Goal: Information Seeking & Learning: Learn about a topic

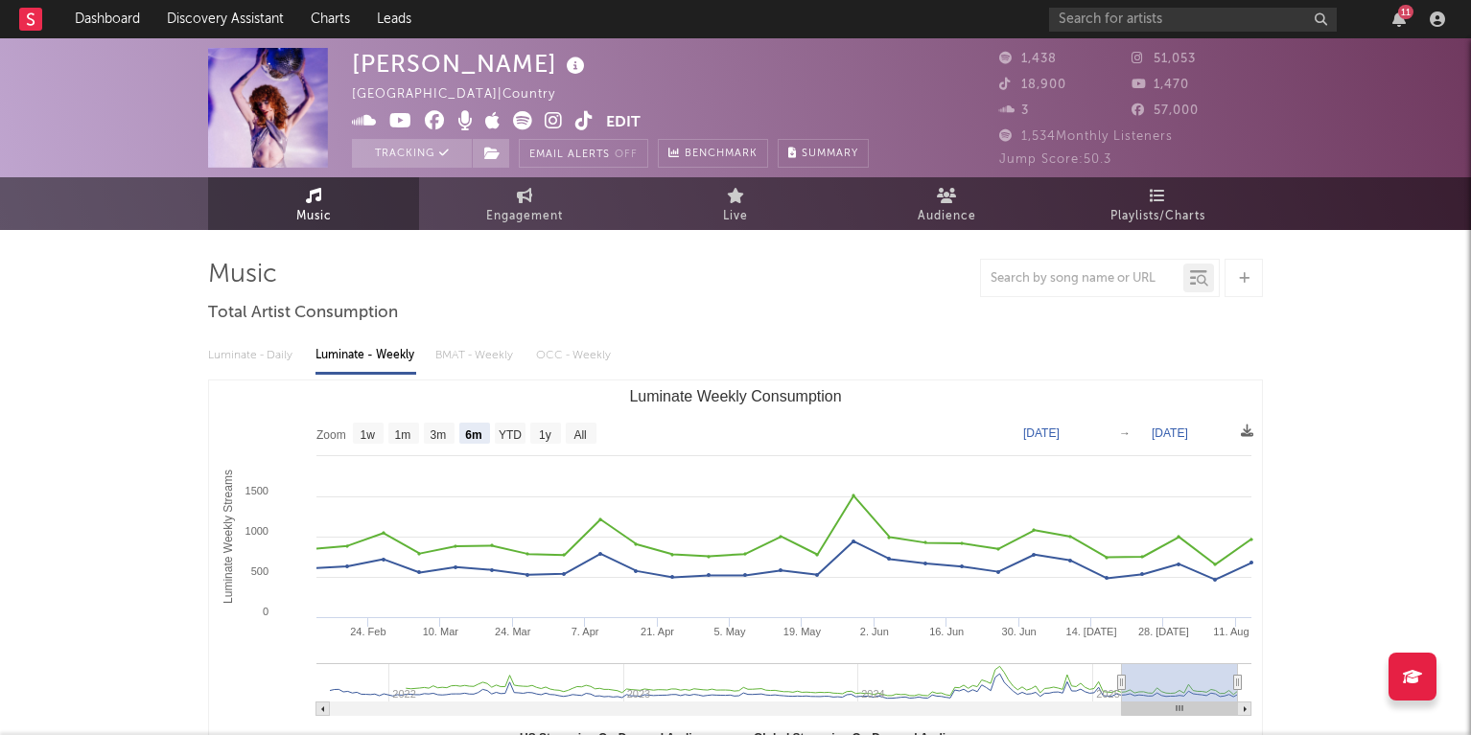
select select "6m"
click at [1401, 29] on div "11" at bounding box center [1250, 19] width 403 height 38
click at [1398, 14] on div "11" at bounding box center [1405, 12] width 15 height 14
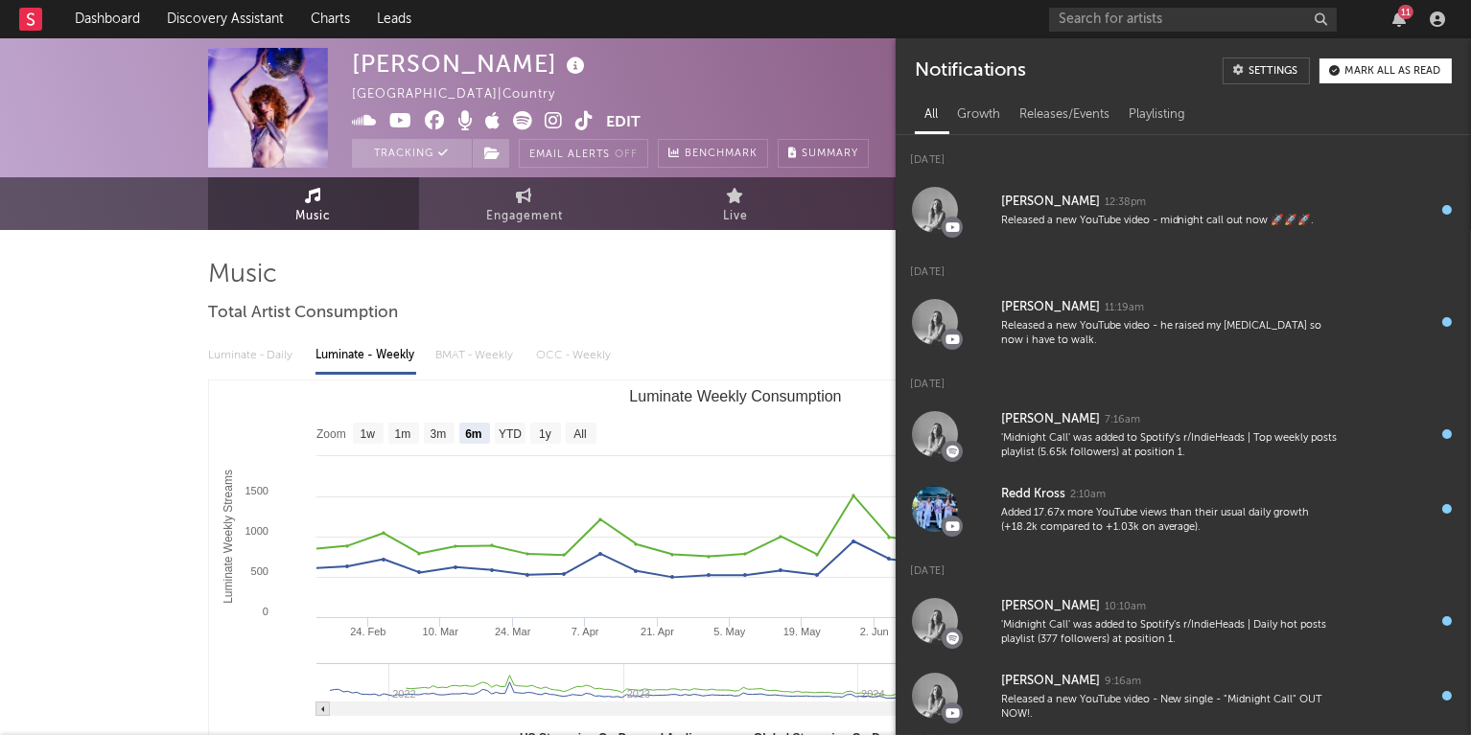
click at [1398, 14] on div "11" at bounding box center [1405, 12] width 15 height 14
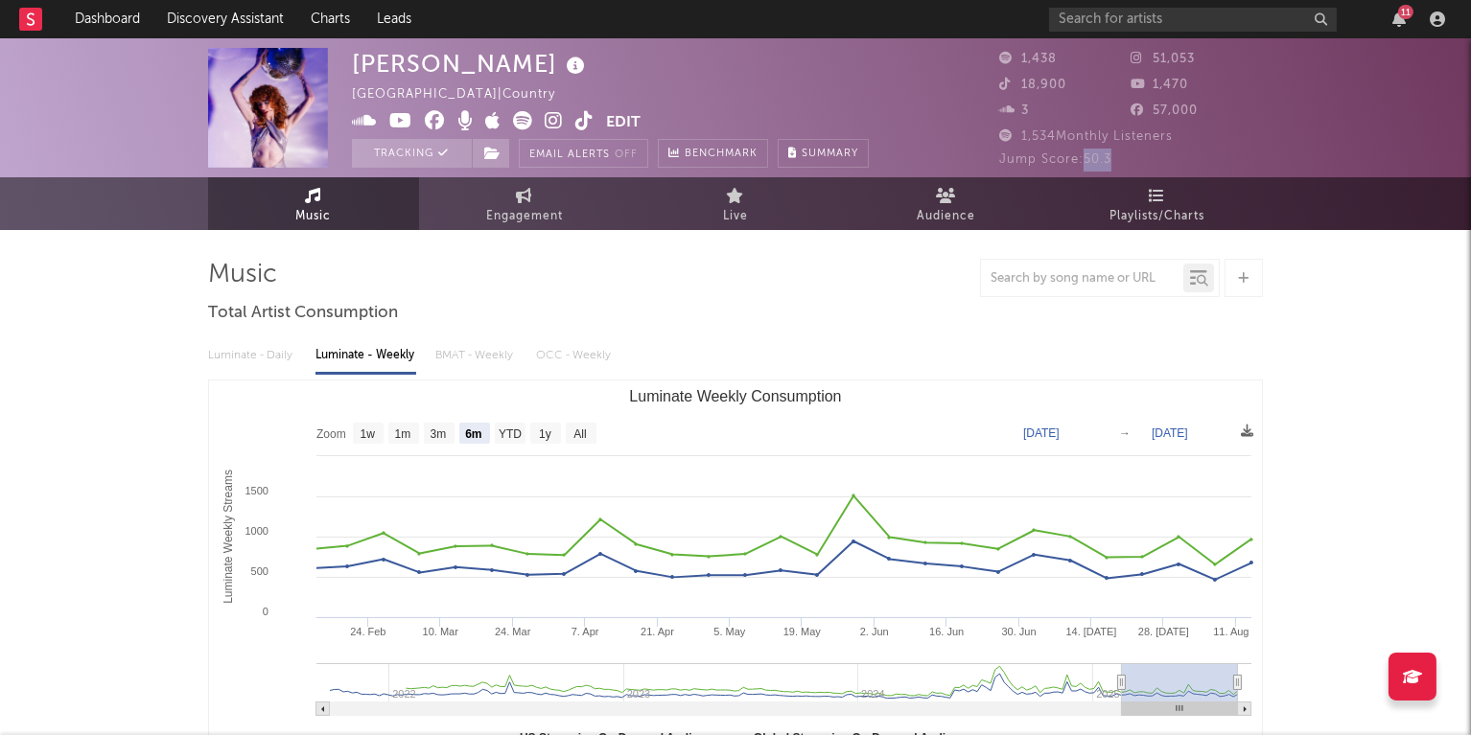
drag, startPoint x: 1110, startPoint y: 157, endPoint x: 1081, endPoint y: 157, distance: 29.7
click at [1081, 157] on span "Jump Score: 50.3" at bounding box center [1055, 159] width 112 height 12
click at [820, 114] on div "[PERSON_NAME] [GEOGRAPHIC_DATA] | Country Edit Tracking Email Alerts Off Benchm…" at bounding box center [610, 108] width 517 height 120
click at [1185, 208] on span "Playlists/Charts" at bounding box center [1157, 216] width 95 height 23
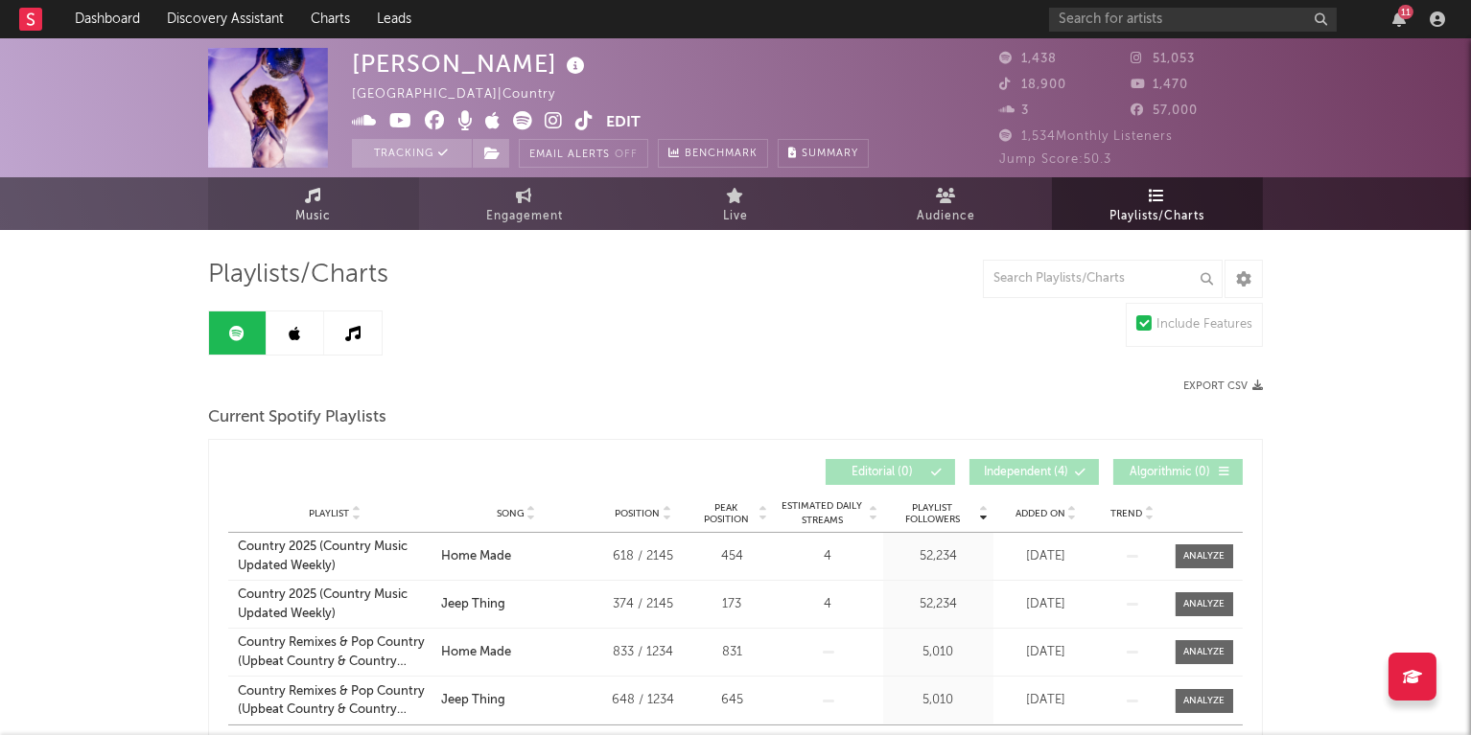
click at [296, 189] on link "Music" at bounding box center [313, 203] width 211 height 53
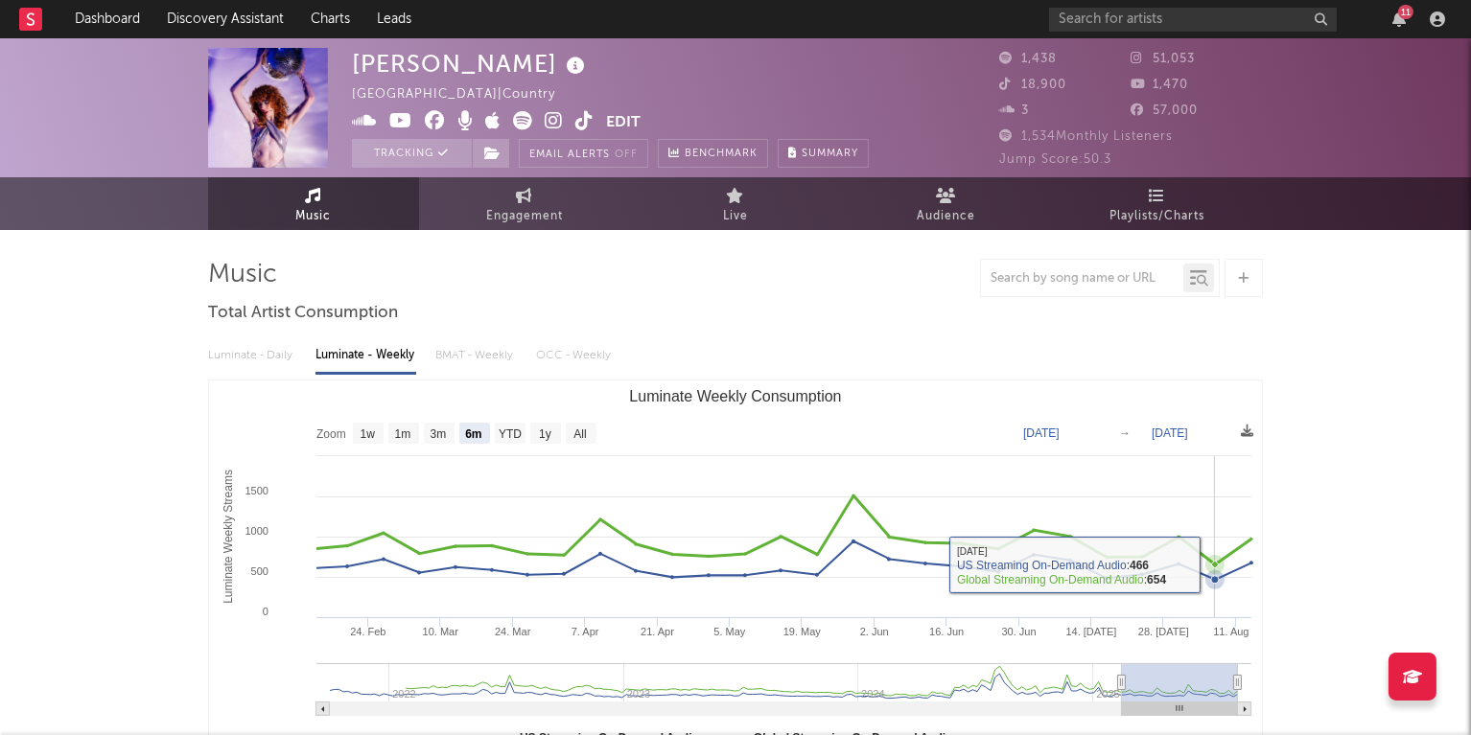
click at [1217, 568] on icon "Luminate Weekly Consumption" at bounding box center [1214, 564] width 19 height 19
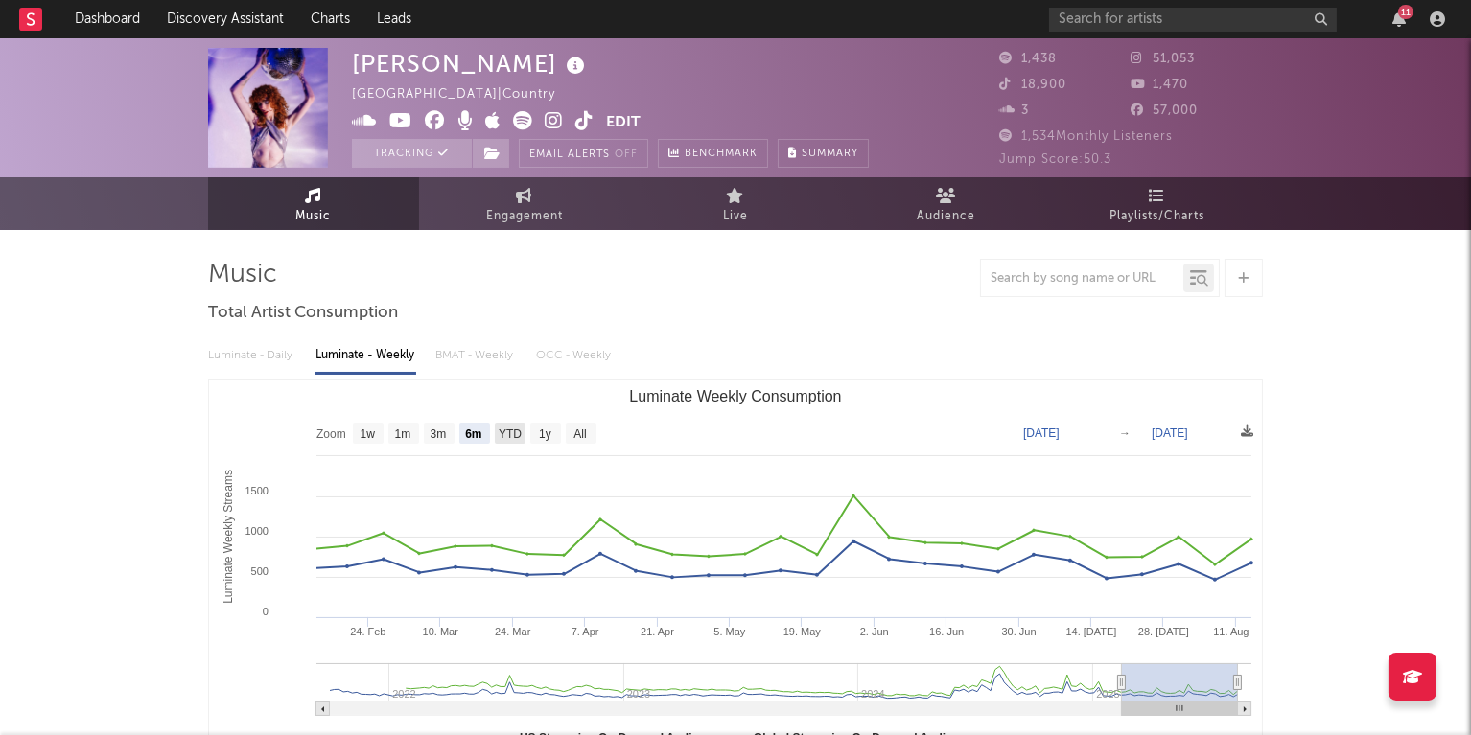
click at [507, 430] on text "YTD" at bounding box center [510, 435] width 23 height 13
select select "YTD"
type input "[DATE]"
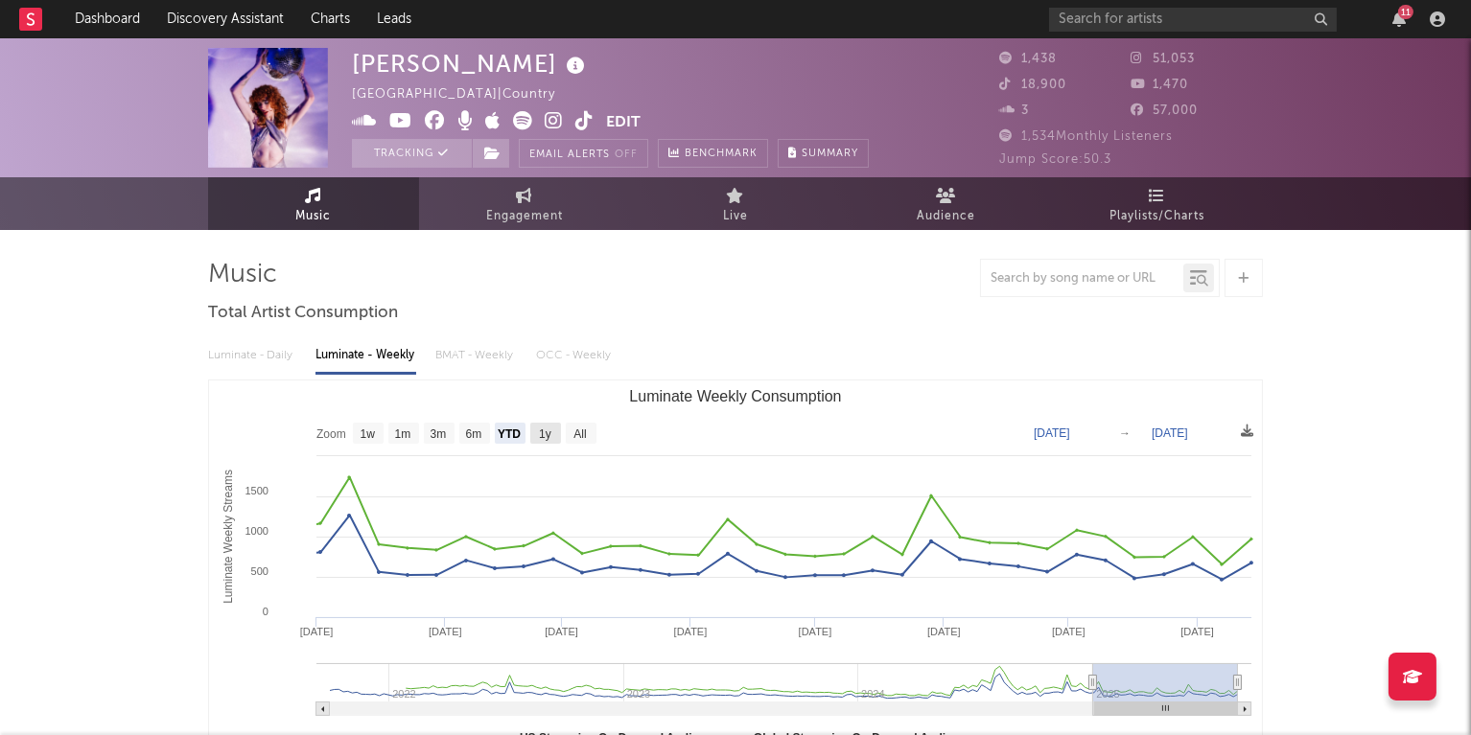
click at [532, 432] on rect "Luminate Weekly Consumption" at bounding box center [545, 433] width 31 height 21
select select "1y"
type input "[DATE]"
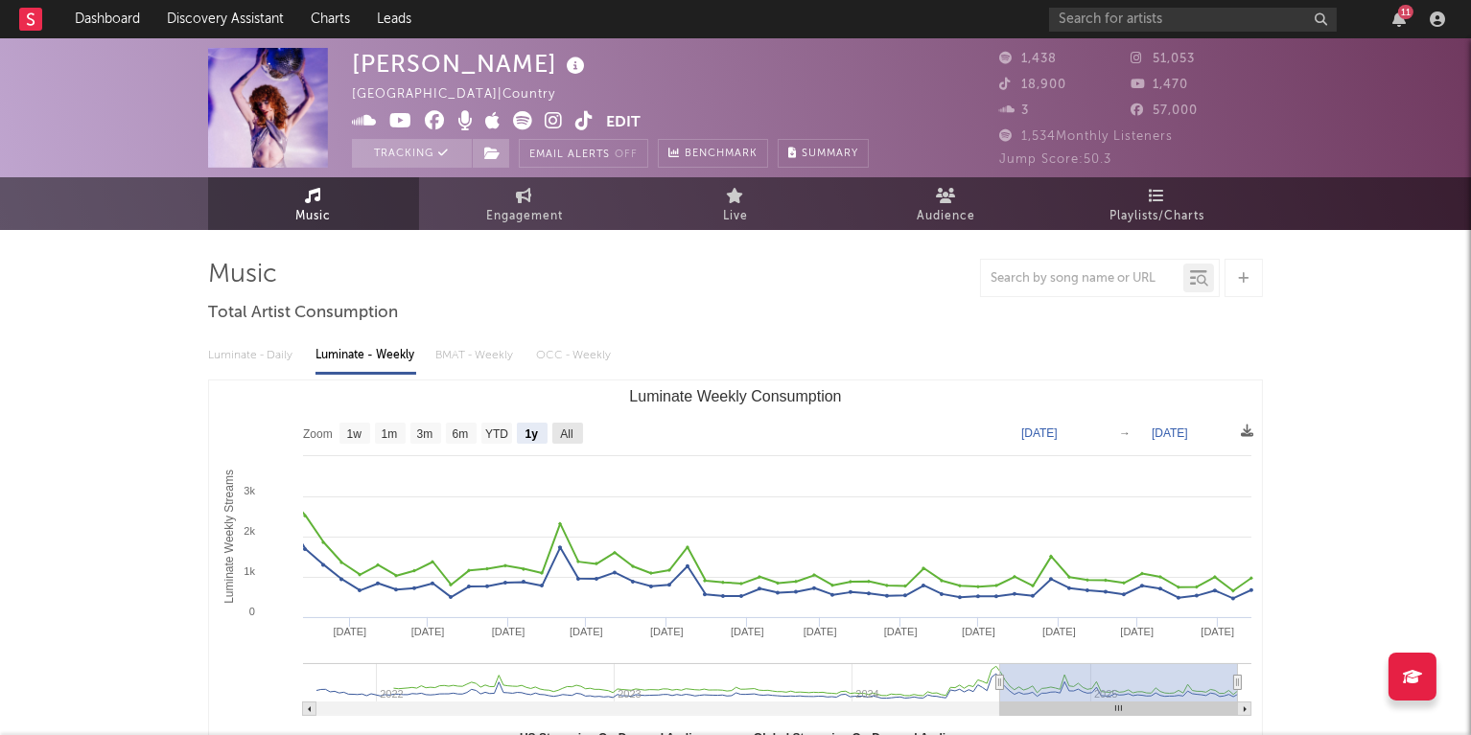
click at [572, 432] on text "All" at bounding box center [566, 435] width 12 height 13
select select "All"
type input "[DATE]"
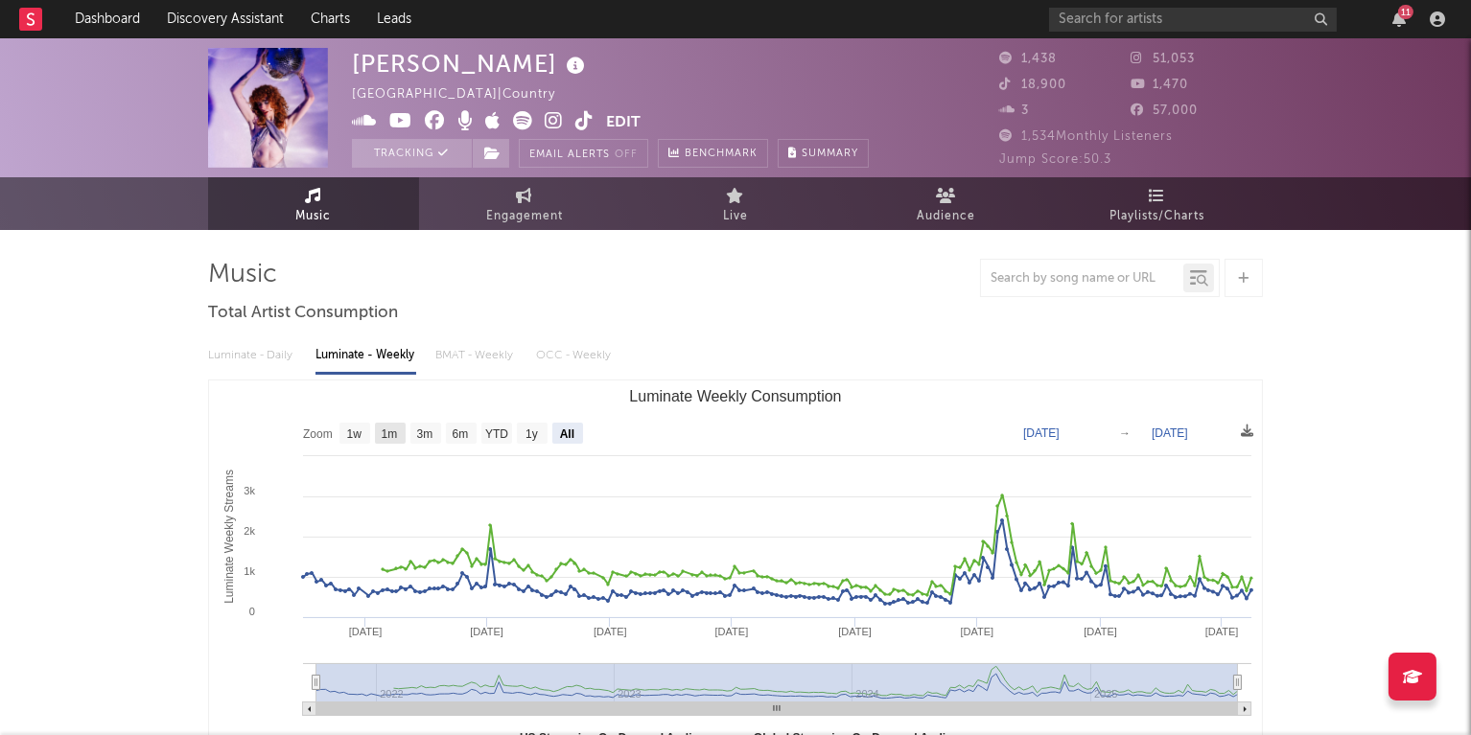
click at [398, 429] on text "1m" at bounding box center [390, 435] width 16 height 13
select select "1m"
type input "[DATE]"
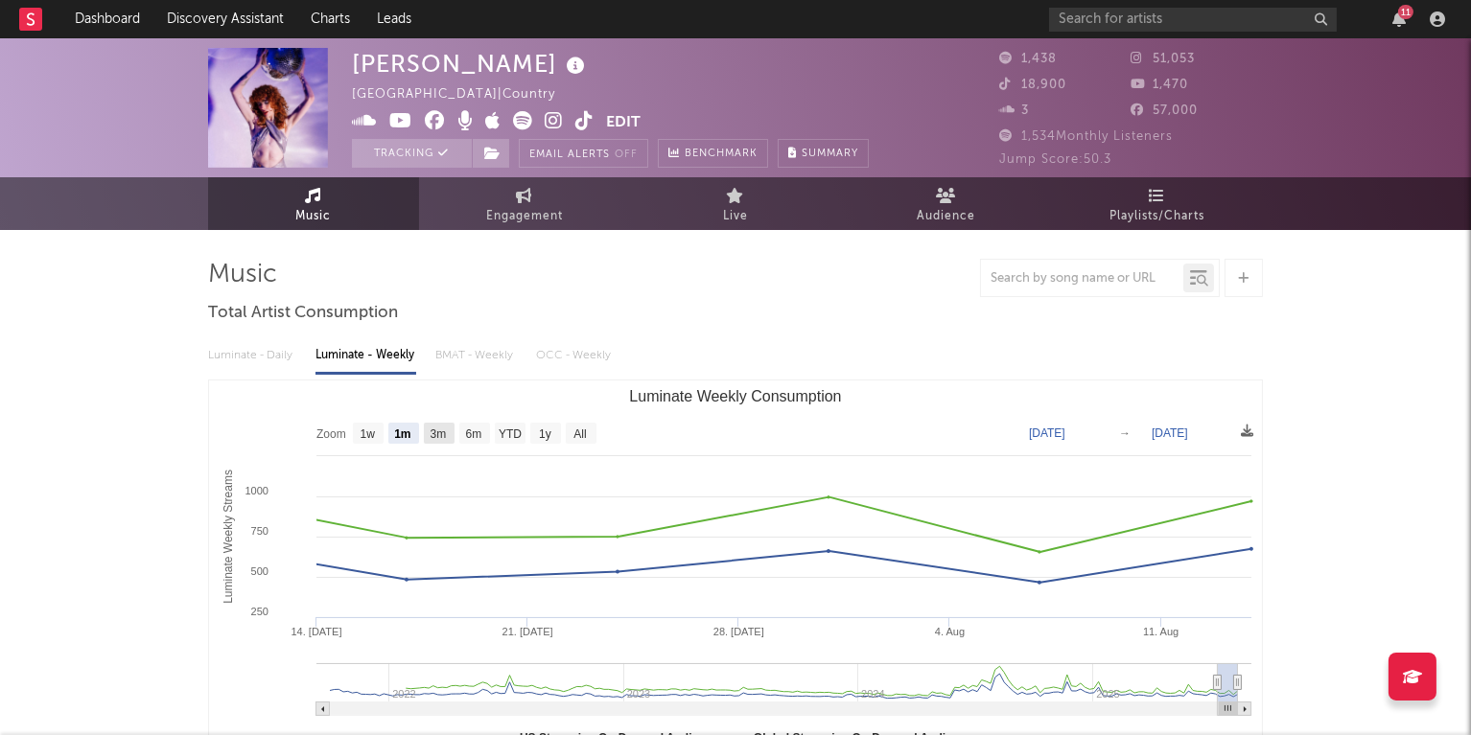
click at [430, 429] on rect "Luminate Weekly Consumption" at bounding box center [439, 433] width 31 height 21
select select "3m"
type input "[DATE]"
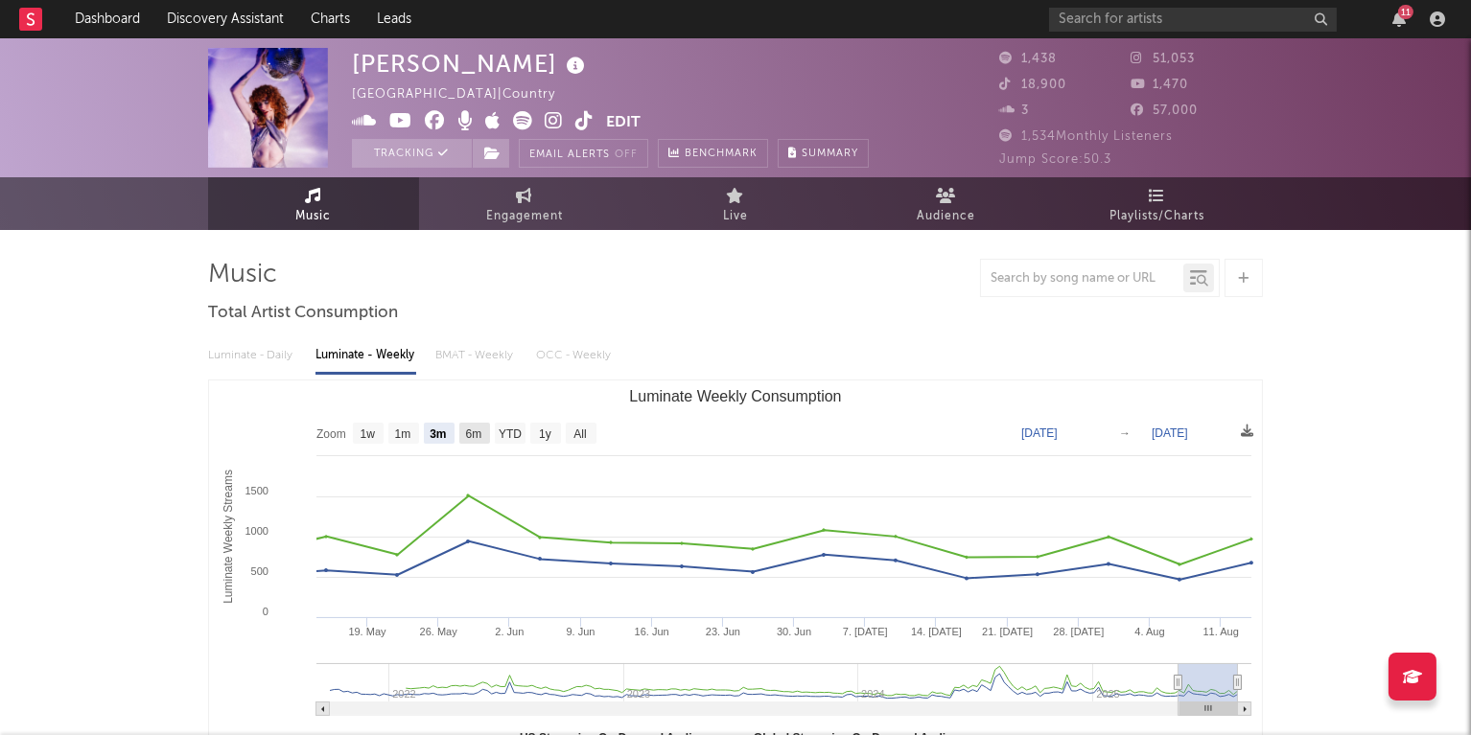
click at [477, 432] on text "6m" at bounding box center [474, 435] width 16 height 13
select select "6m"
type input "[DATE]"
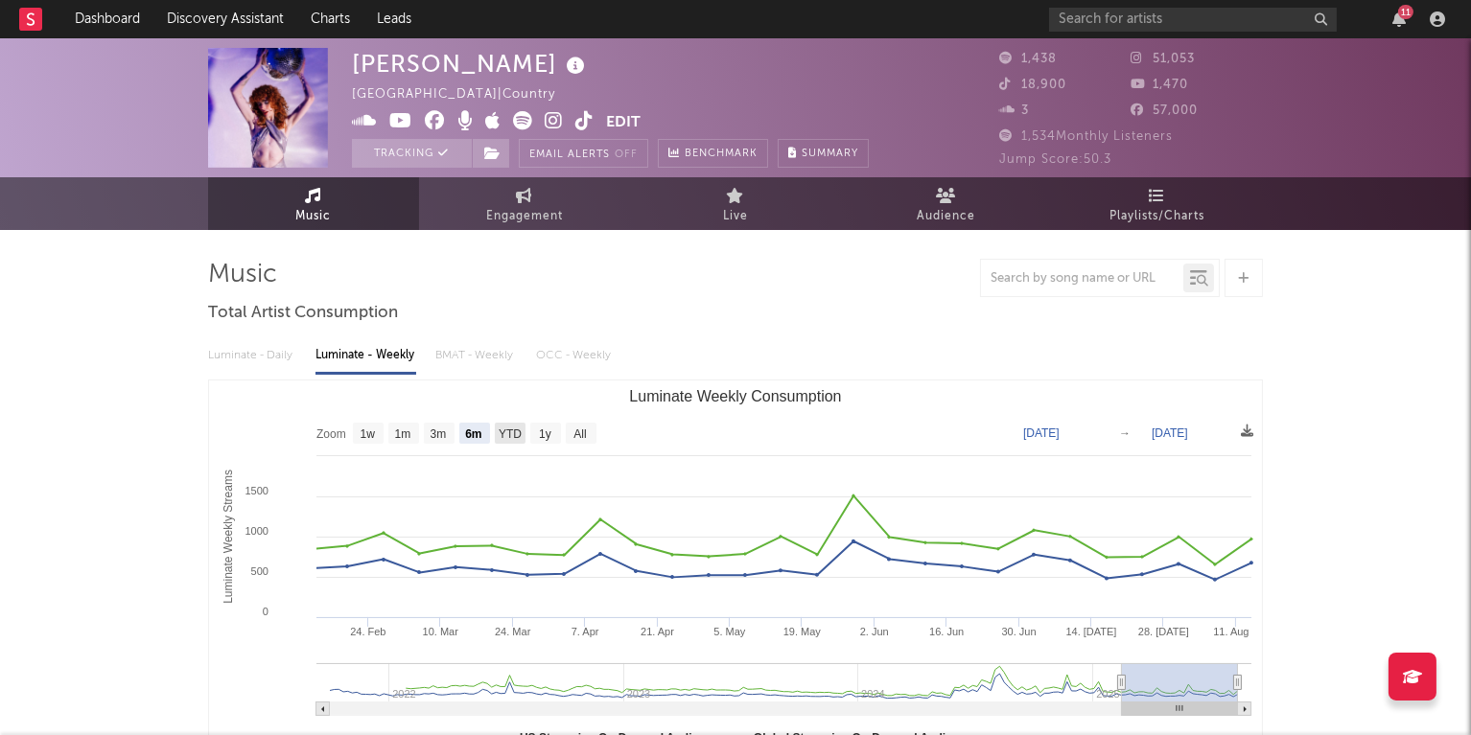
click at [514, 432] on text "YTD" at bounding box center [510, 435] width 23 height 13
select select "YTD"
type input "[DATE]"
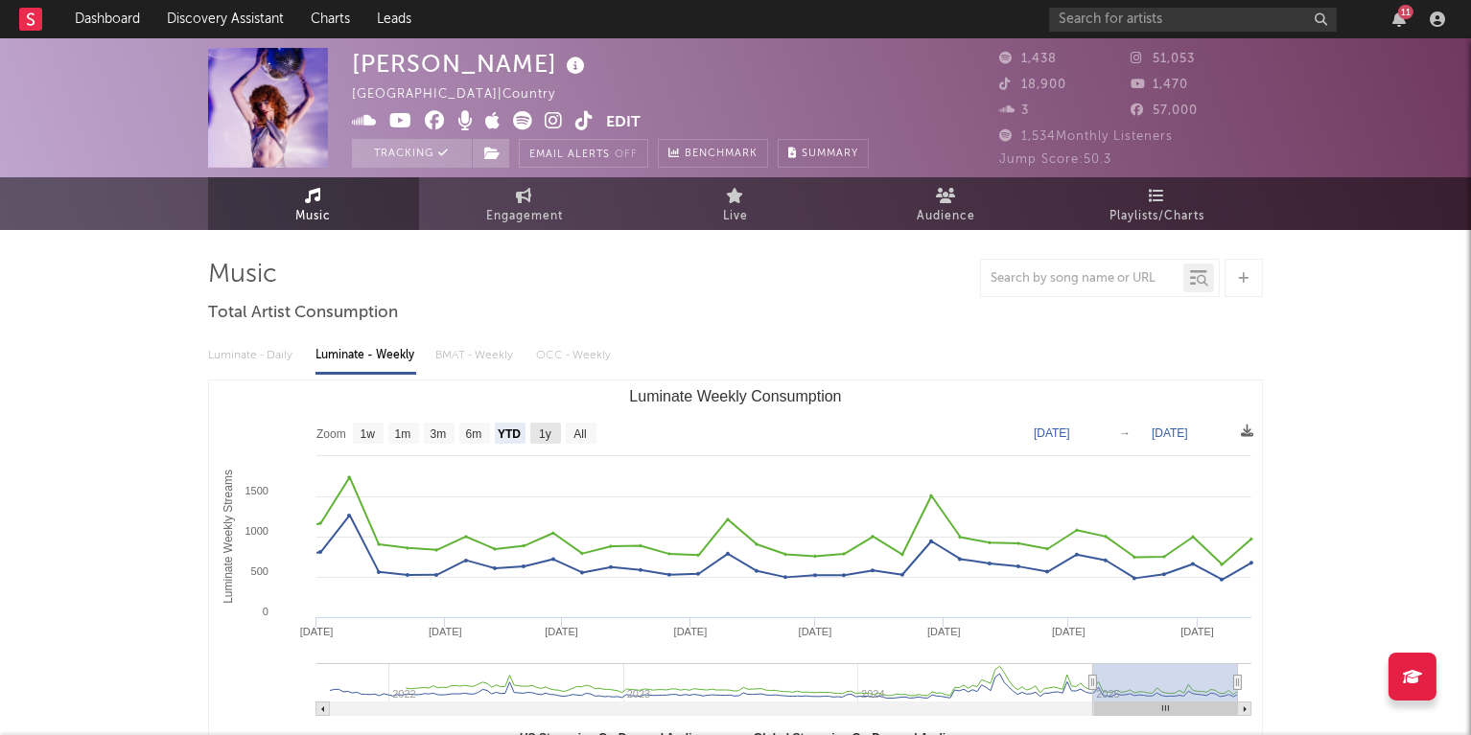
click at [542, 432] on text "1y" at bounding box center [545, 435] width 12 height 13
select select "1y"
type input "[DATE]"
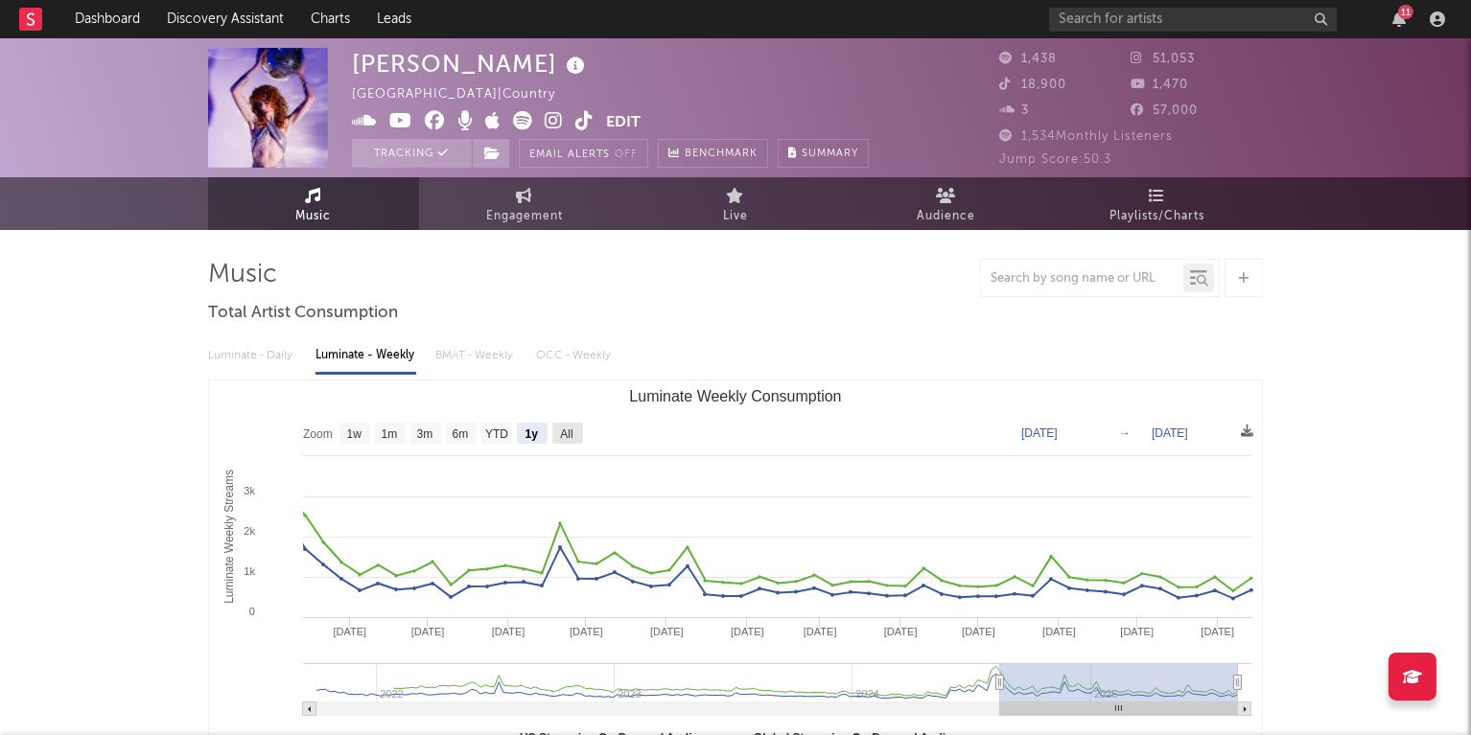
click at [565, 432] on text "All" at bounding box center [566, 435] width 12 height 13
select select "All"
type input "[DATE]"
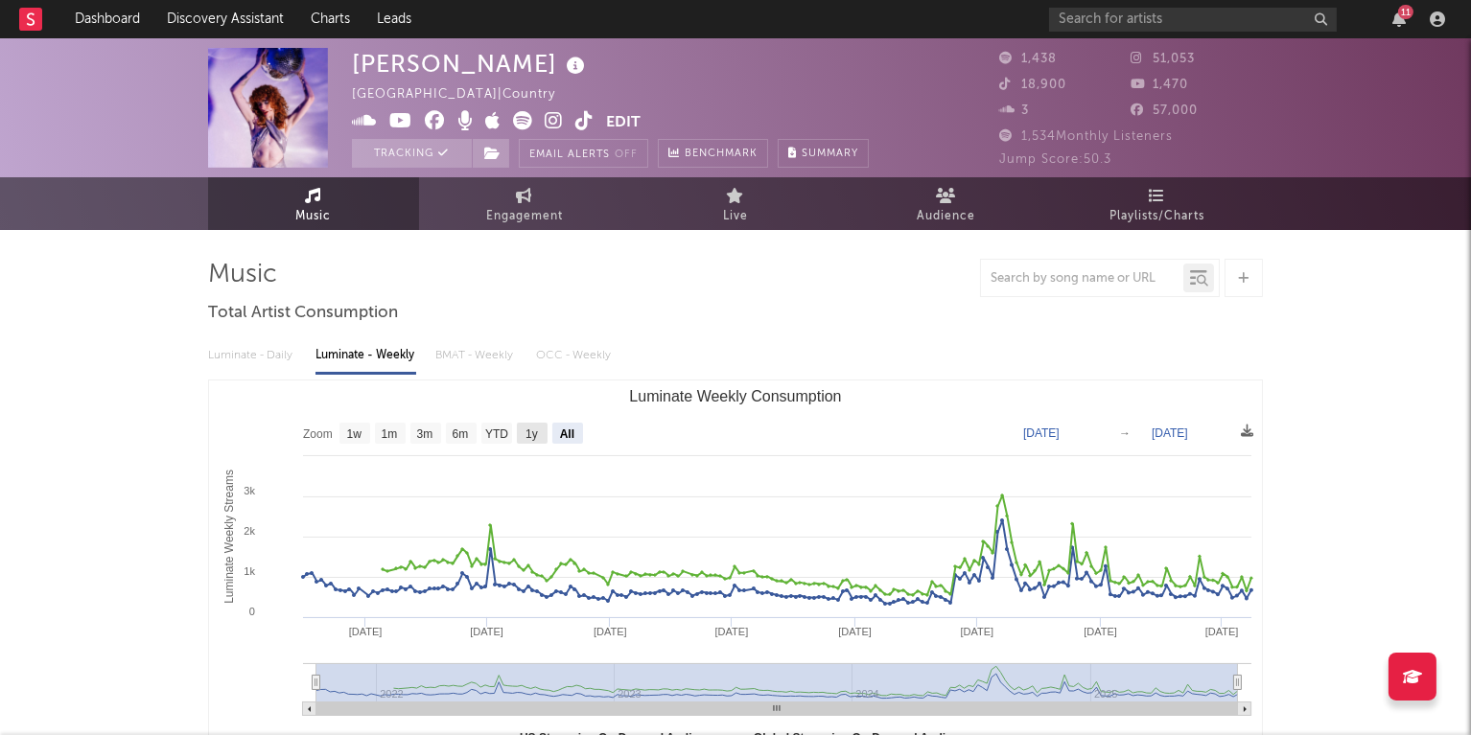
click at [532, 432] on text "1y" at bounding box center [531, 435] width 12 height 13
select select "1y"
type input "[DATE]"
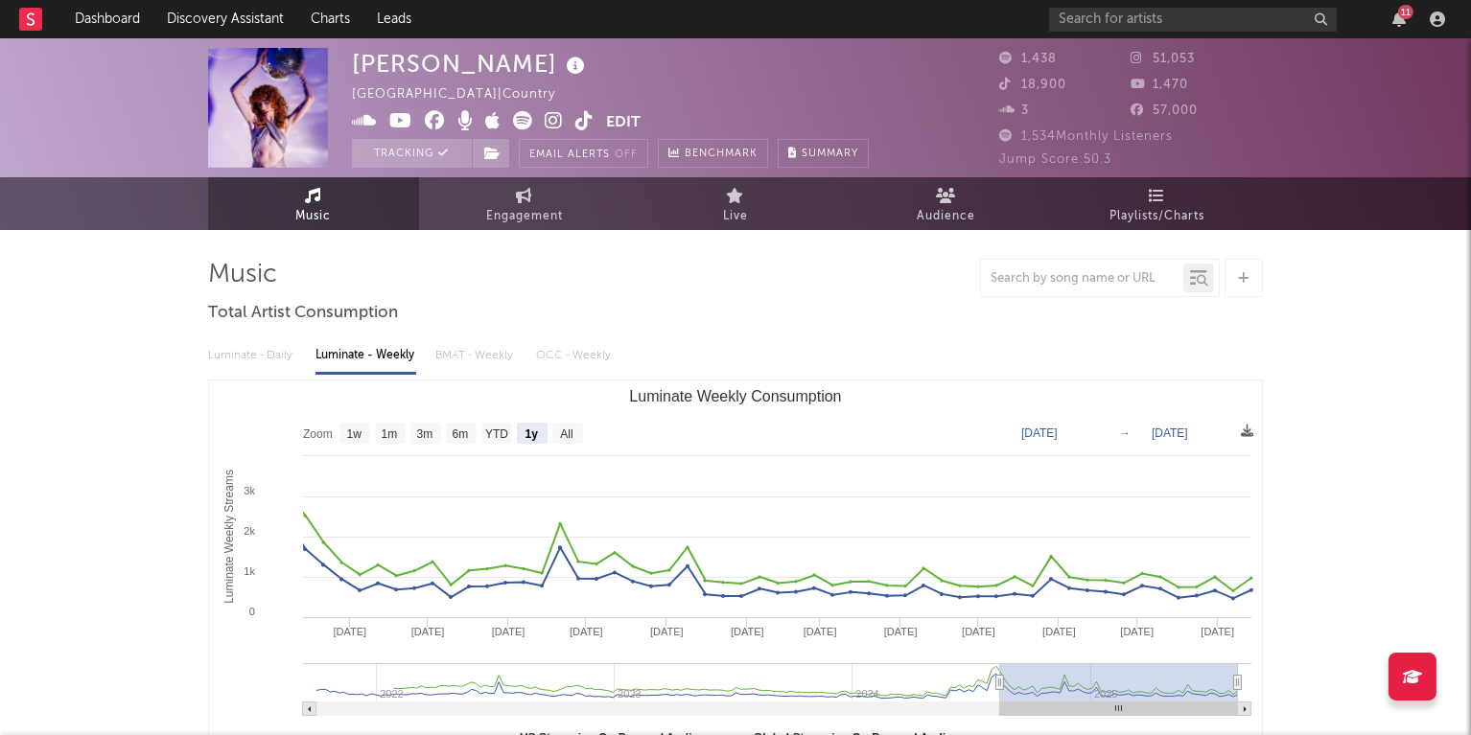
click at [547, 430] on rect "Luminate Weekly Consumption" at bounding box center [532, 433] width 31 height 21
click at [558, 430] on rect "Luminate Weekly Consumption" at bounding box center [567, 433] width 31 height 21
select select "All"
type input "[DATE]"
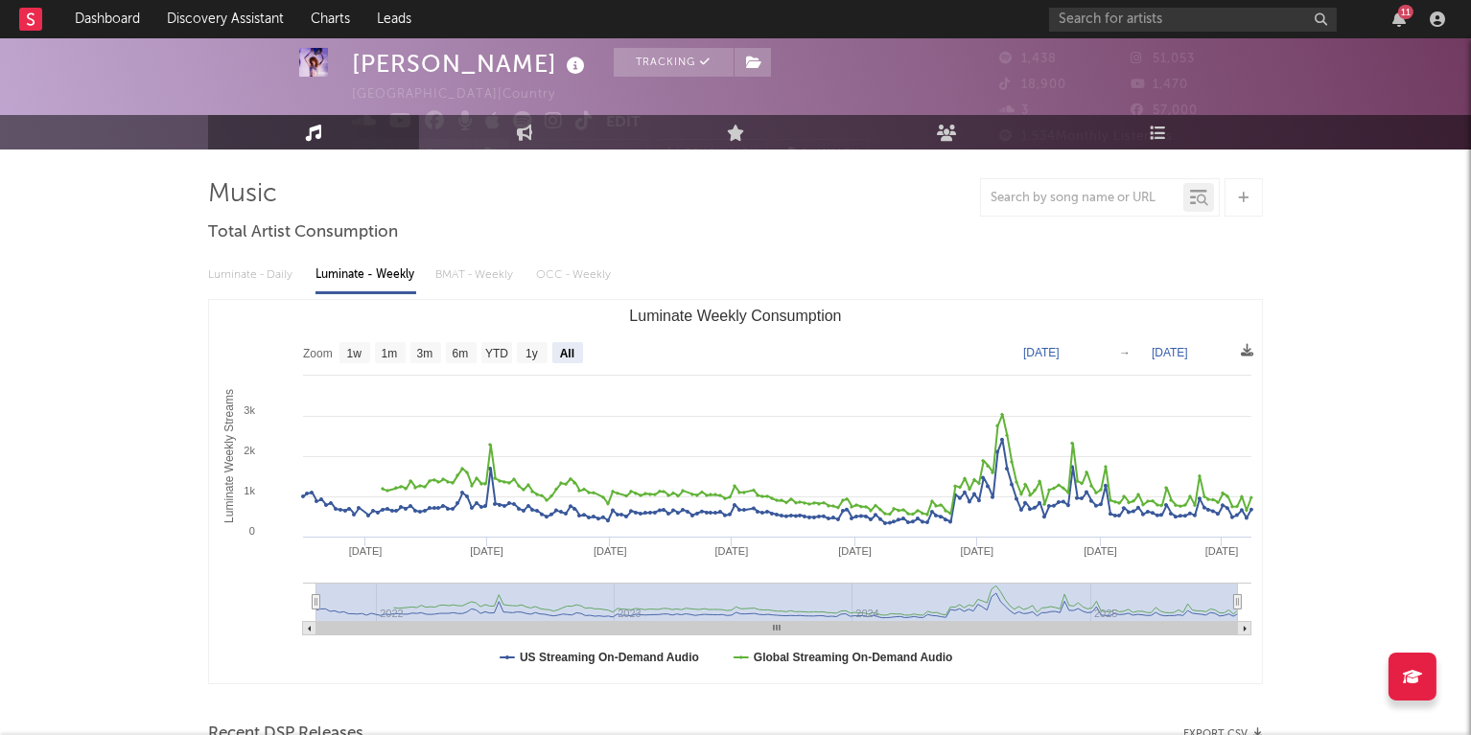
scroll to position [94, 0]
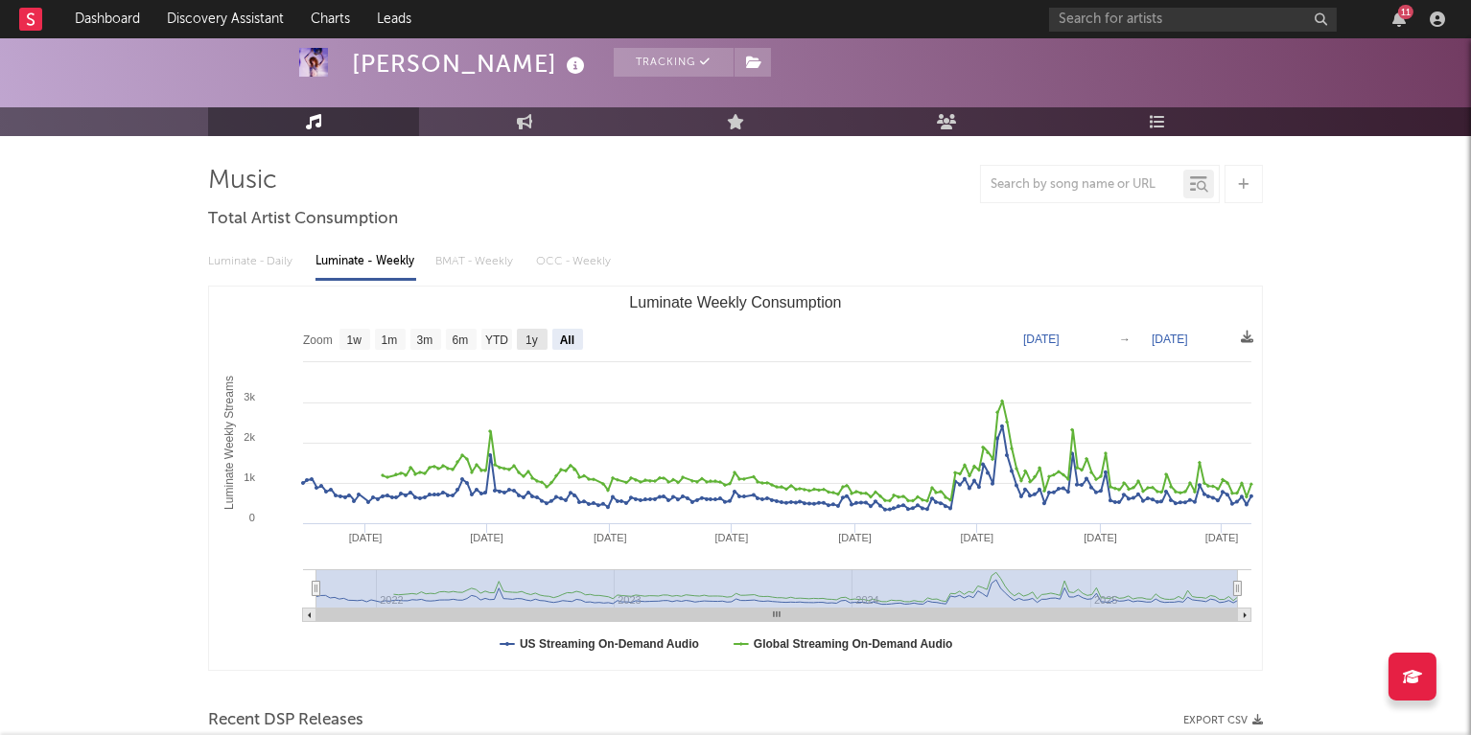
click at [525, 337] on rect "Luminate Weekly Consumption" at bounding box center [532, 339] width 31 height 21
select select "1y"
type input "[DATE]"
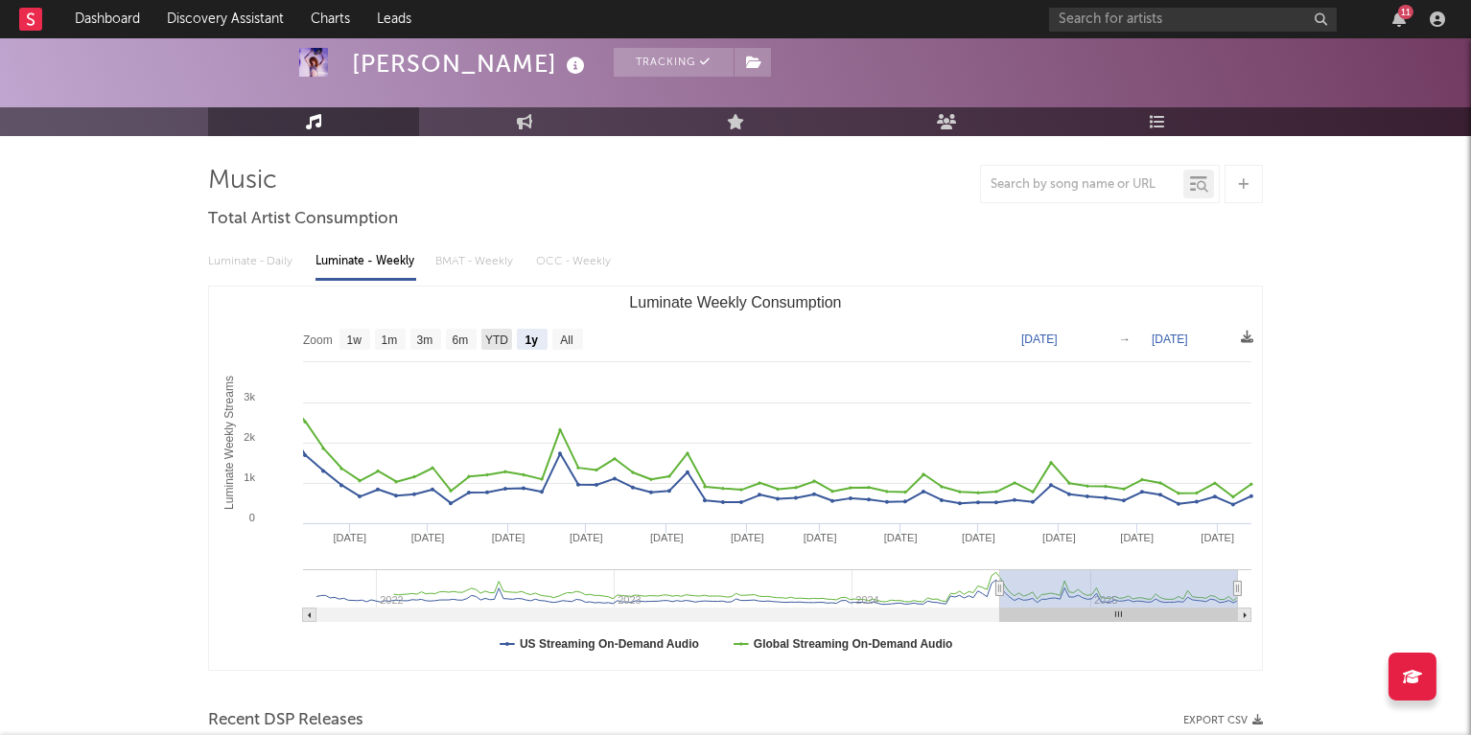
click at [488, 339] on text "YTD" at bounding box center [496, 341] width 23 height 13
select select "YTD"
type input "[DATE]"
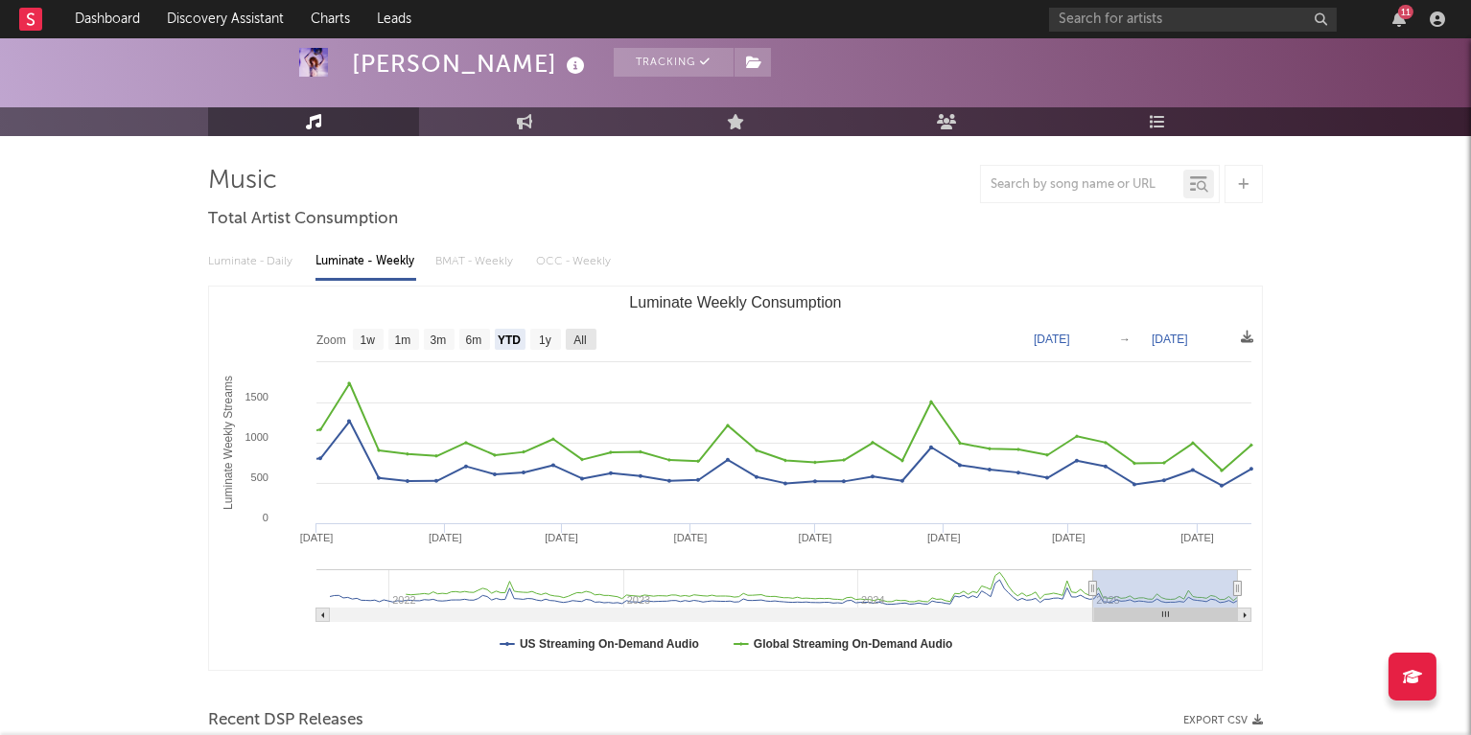
click at [578, 338] on text "All" at bounding box center [579, 341] width 12 height 13
select select "All"
type input "[DATE]"
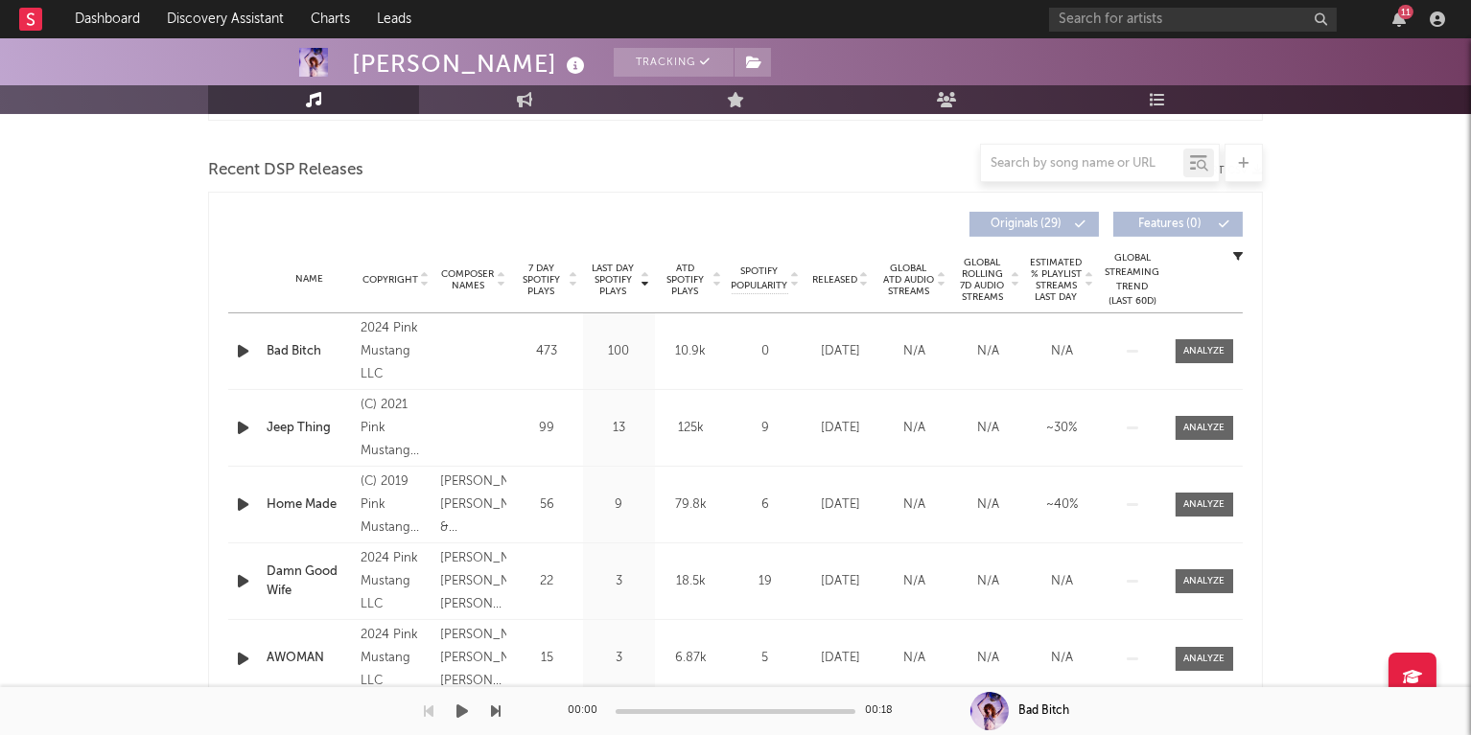
scroll to position [690, 0]
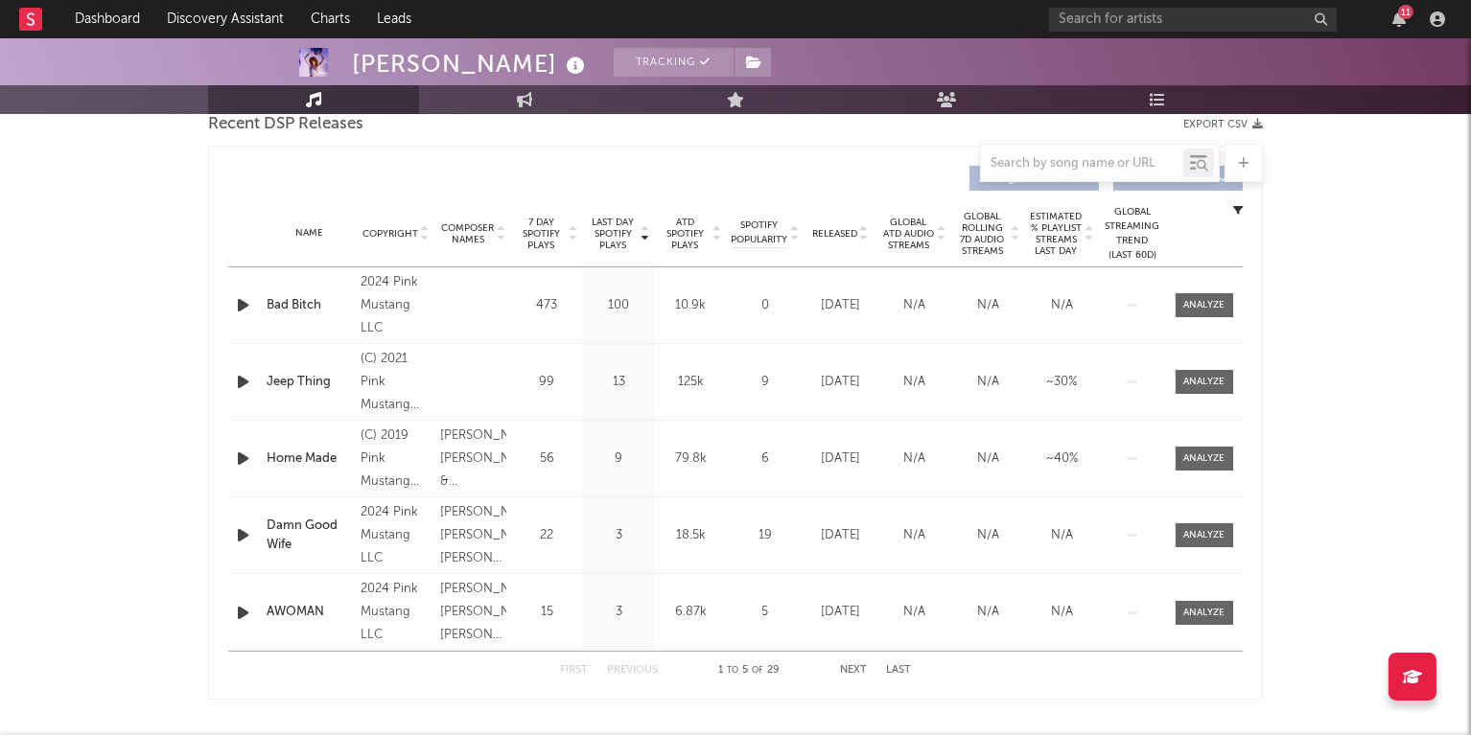
click at [612, 228] on span "Last Day Spotify Plays" at bounding box center [613, 234] width 51 height 35
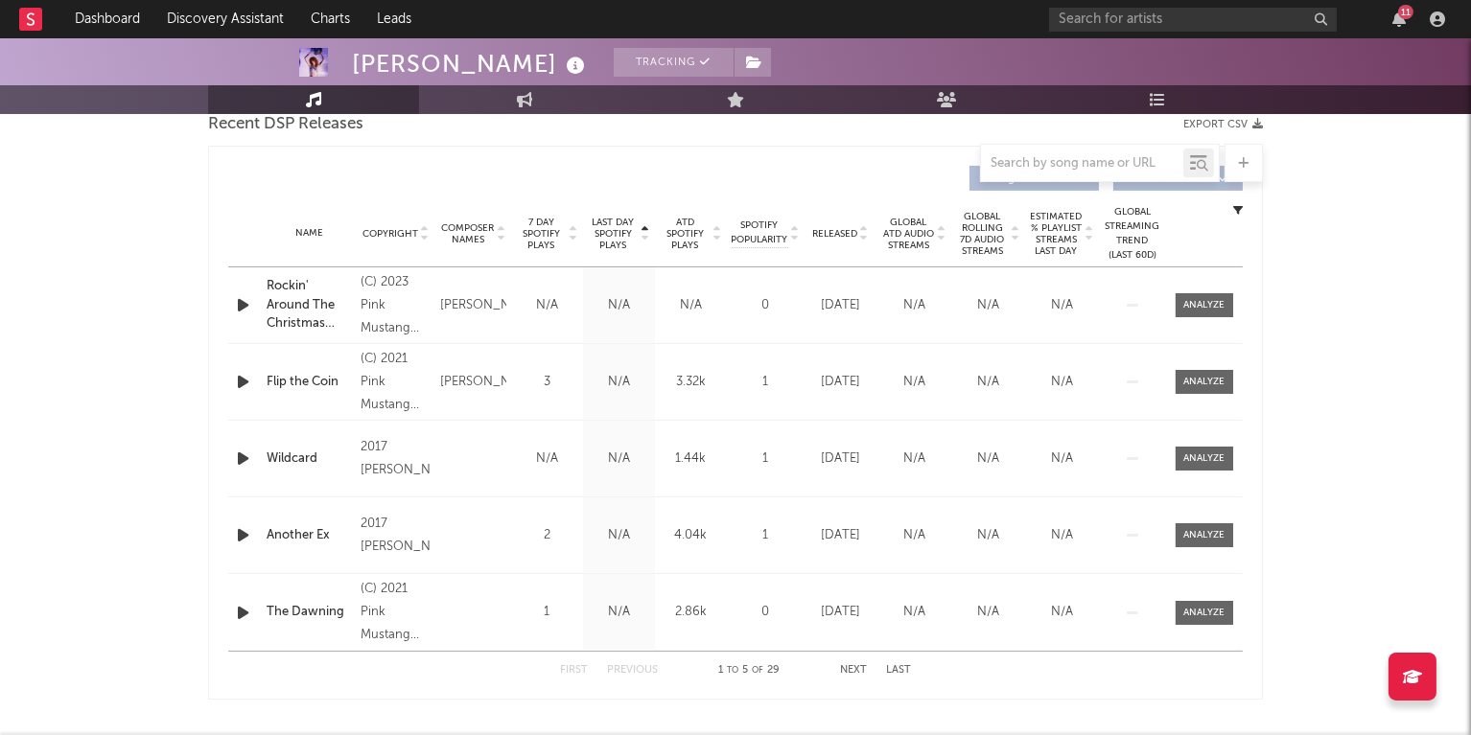
click at [612, 228] on span "Last Day Spotify Plays" at bounding box center [613, 234] width 51 height 35
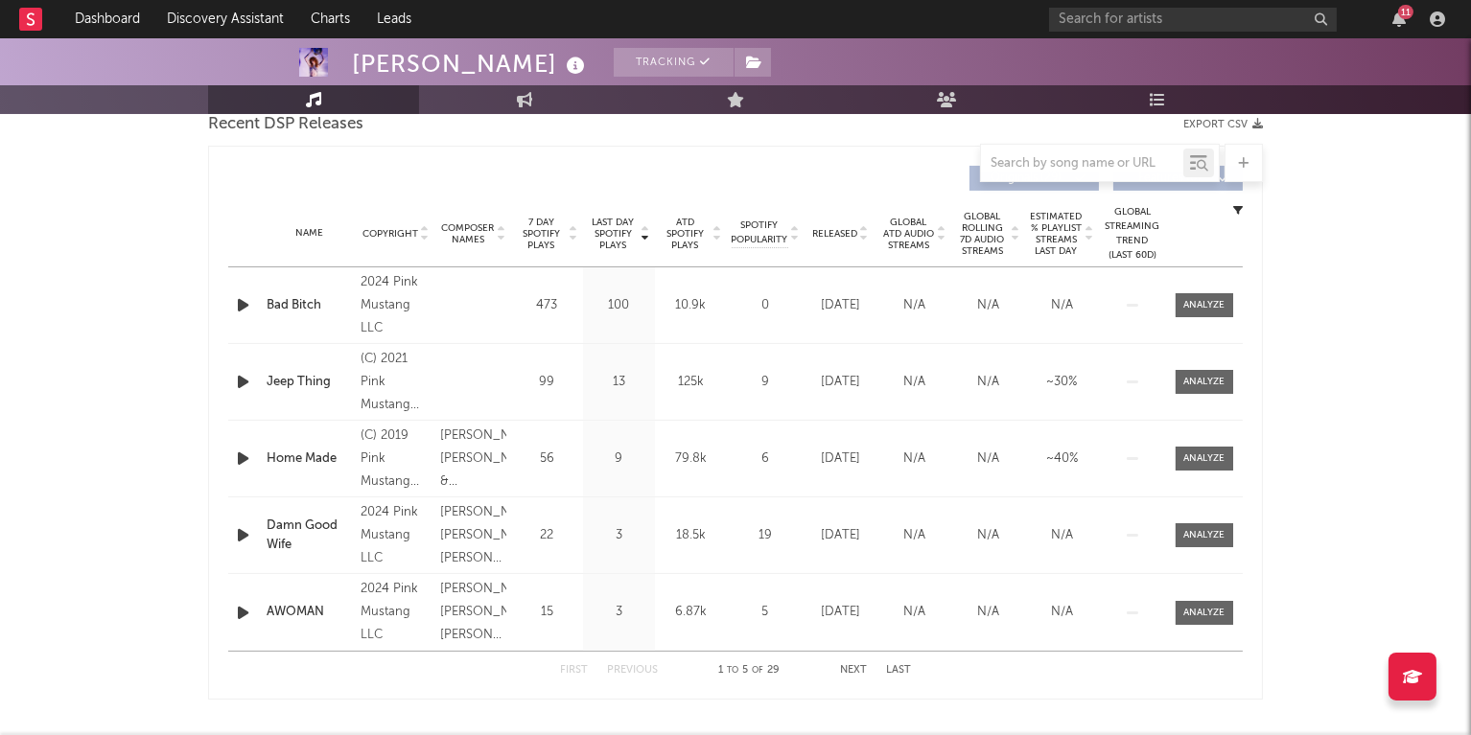
click at [528, 228] on span "7 Day Spotify Plays" at bounding box center [541, 234] width 51 height 35
click at [548, 233] on span "7 Day Spotify Plays" at bounding box center [541, 234] width 51 height 35
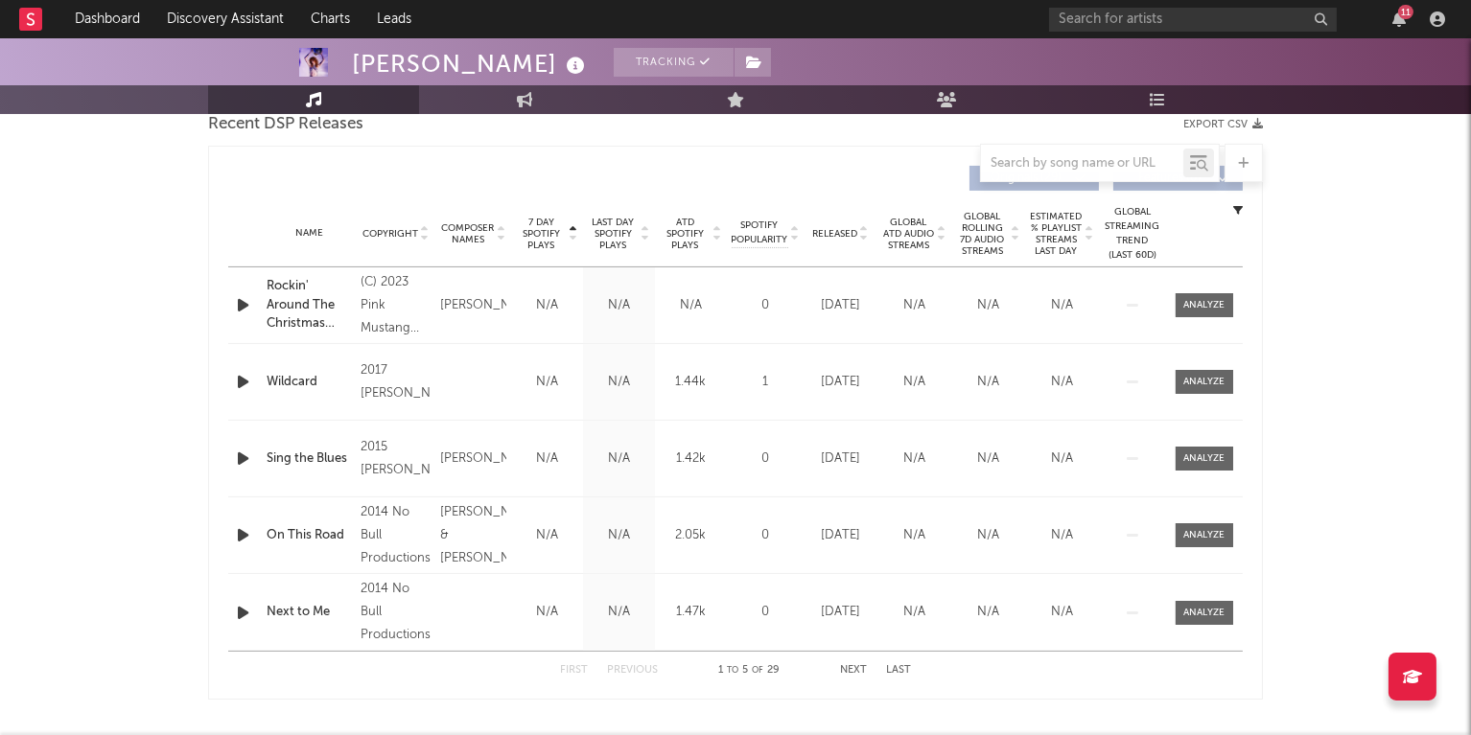
click at [548, 233] on span "7 Day Spotify Plays" at bounding box center [541, 234] width 51 height 35
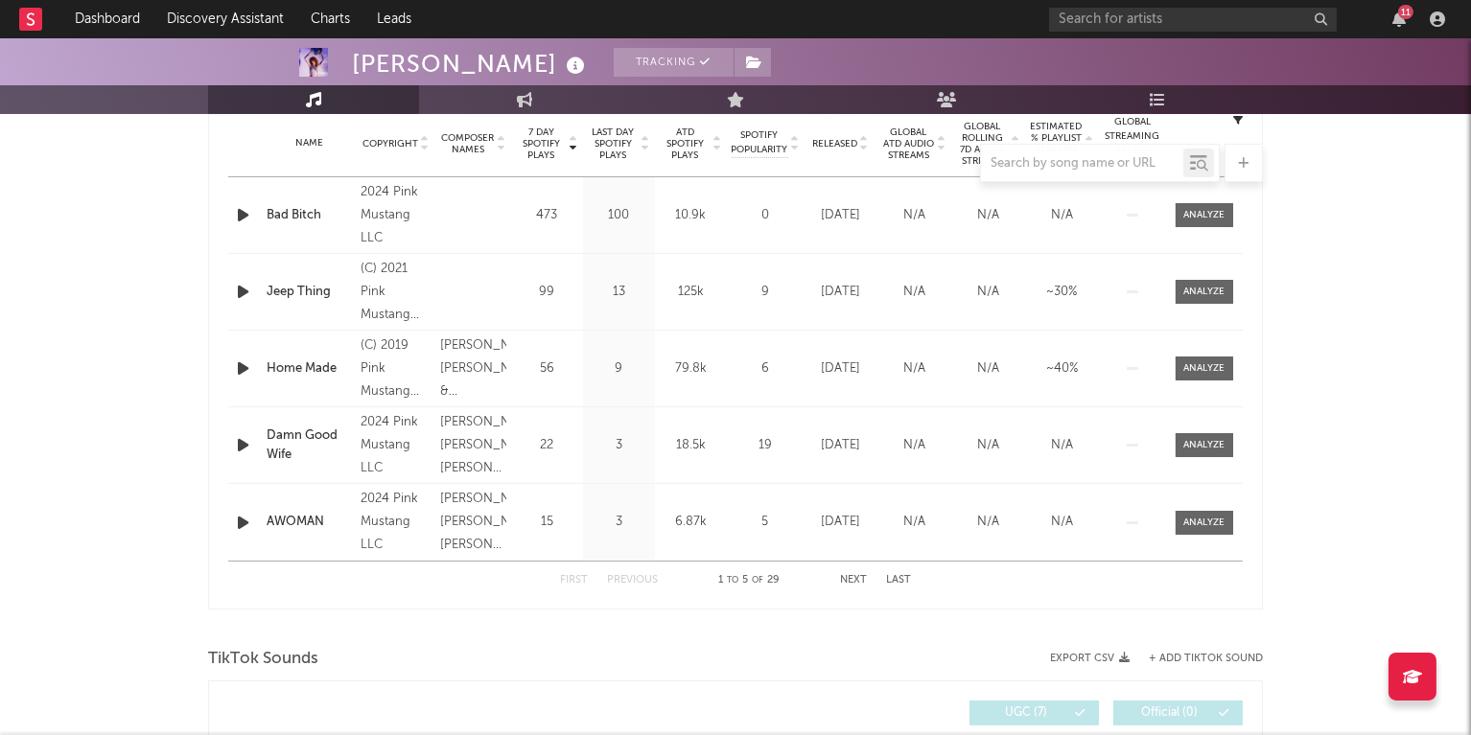
scroll to position [784, 0]
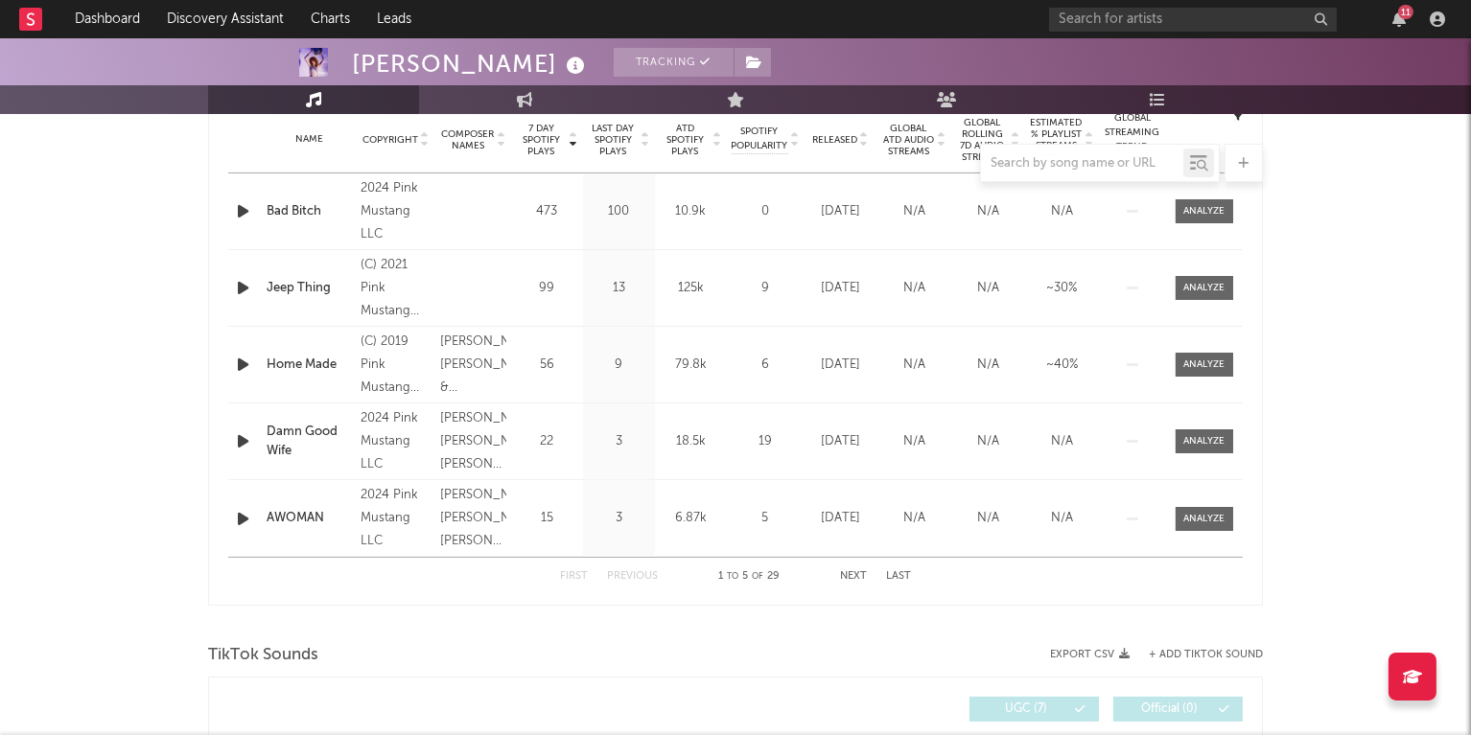
click at [689, 137] on span "ATD Spotify Plays" at bounding box center [685, 140] width 51 height 35
click at [852, 572] on button "Next" at bounding box center [853, 577] width 27 height 11
click at [577, 573] on button "First" at bounding box center [574, 577] width 28 height 11
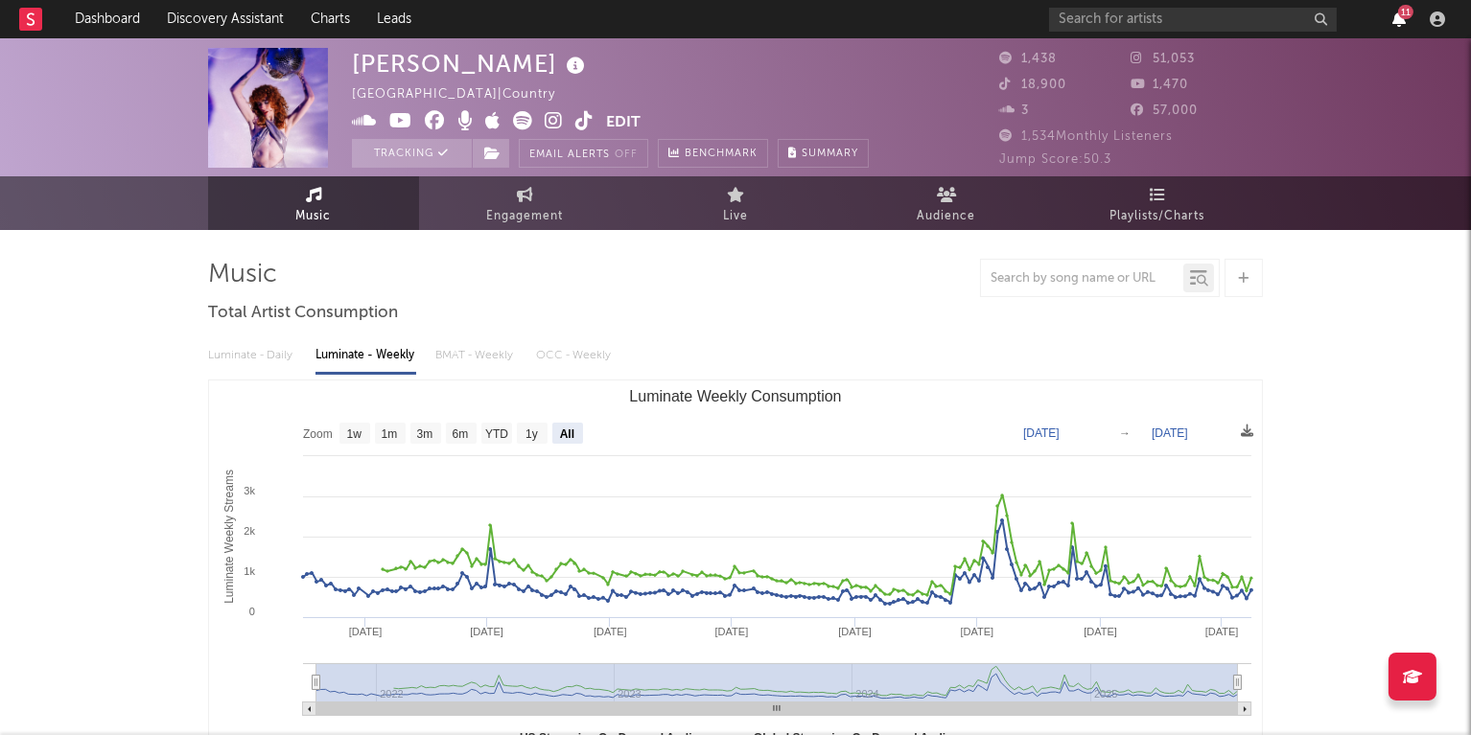
scroll to position [0, 0]
click at [1396, 24] on icon "button" at bounding box center [1398, 19] width 13 height 15
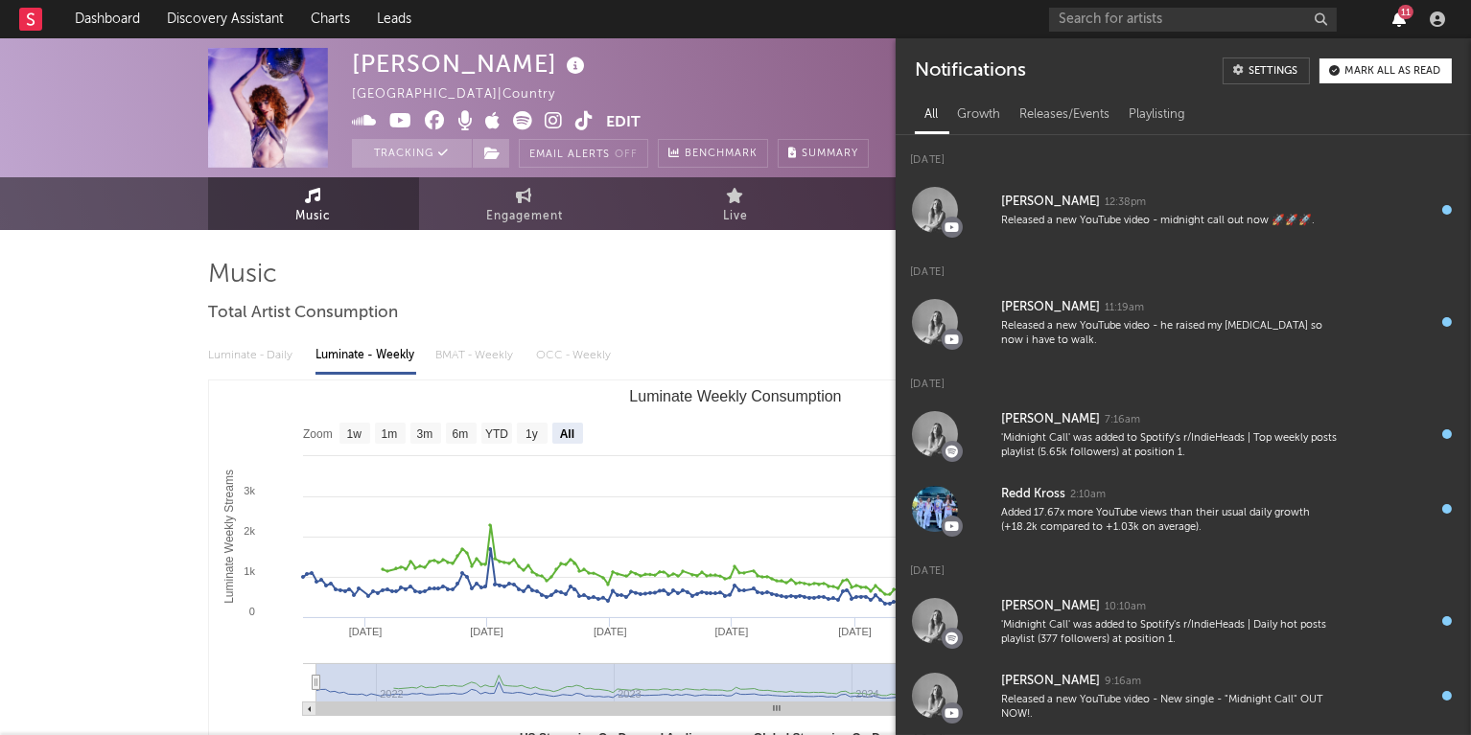
click at [1396, 24] on icon "button" at bounding box center [1398, 19] width 13 height 15
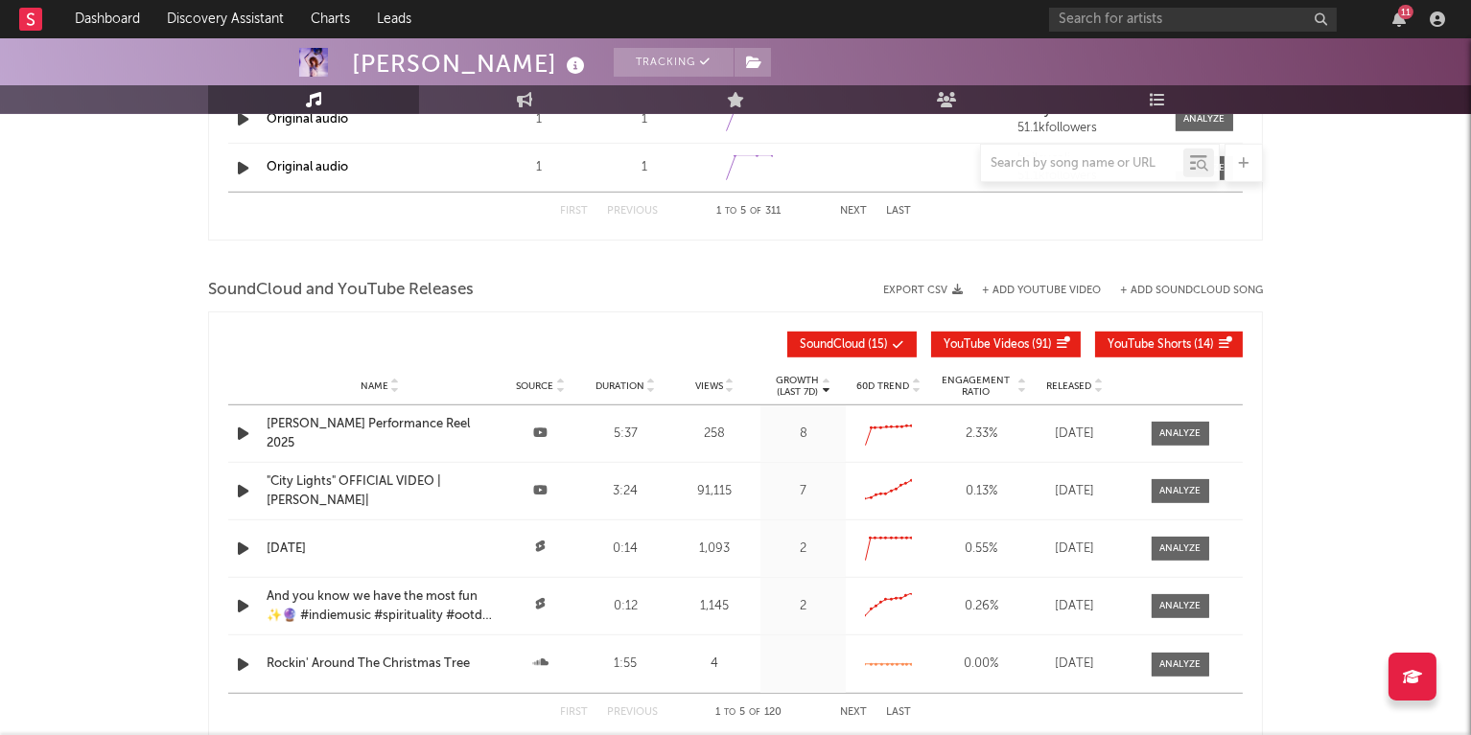
scroll to position [2092, 0]
